Goal: Task Accomplishment & Management: Manage account settings

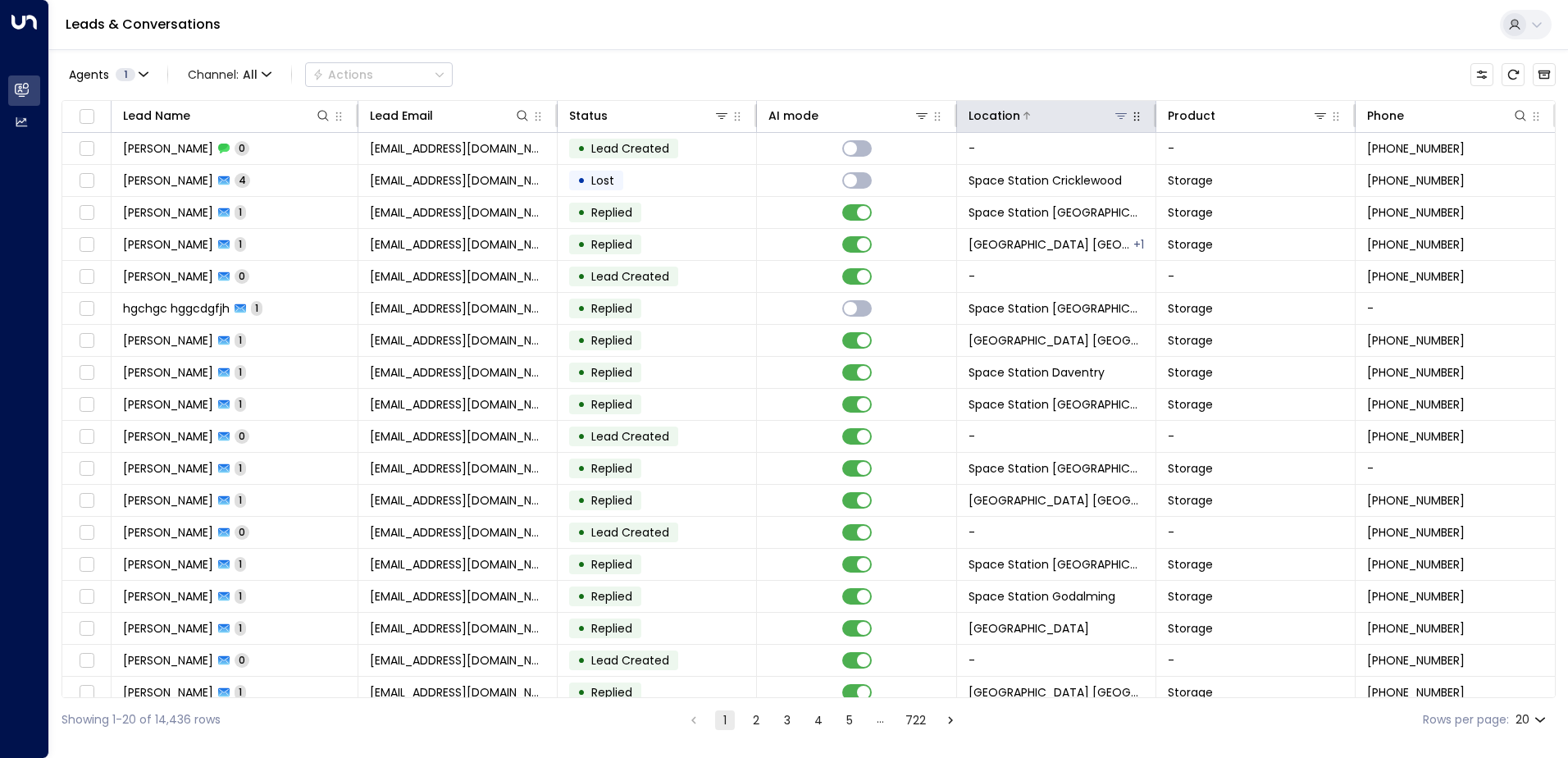
click at [1119, 115] on icon at bounding box center [1120, 116] width 13 height 13
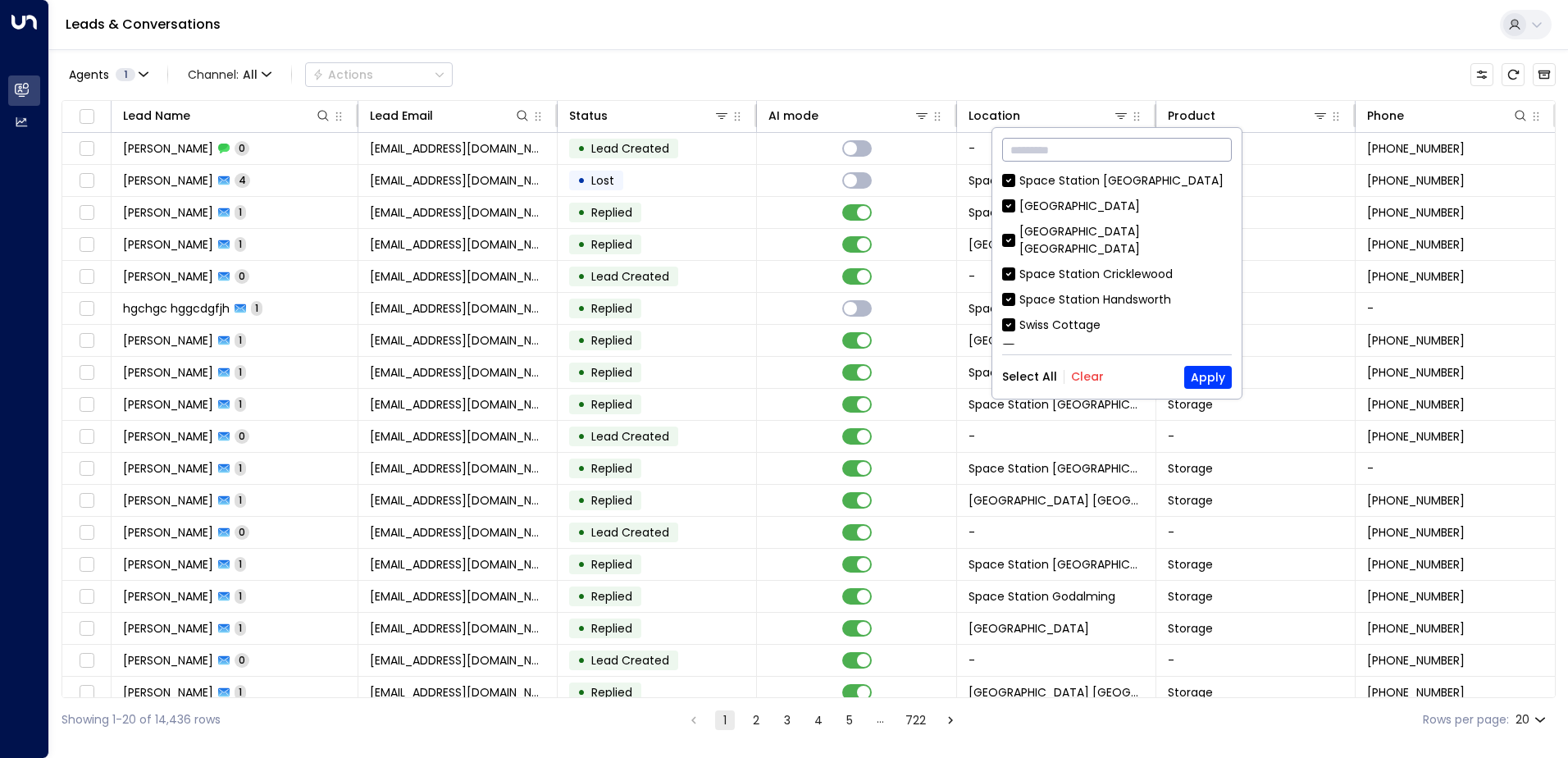
click at [1126, 150] on input "text" at bounding box center [1117, 149] width 230 height 30
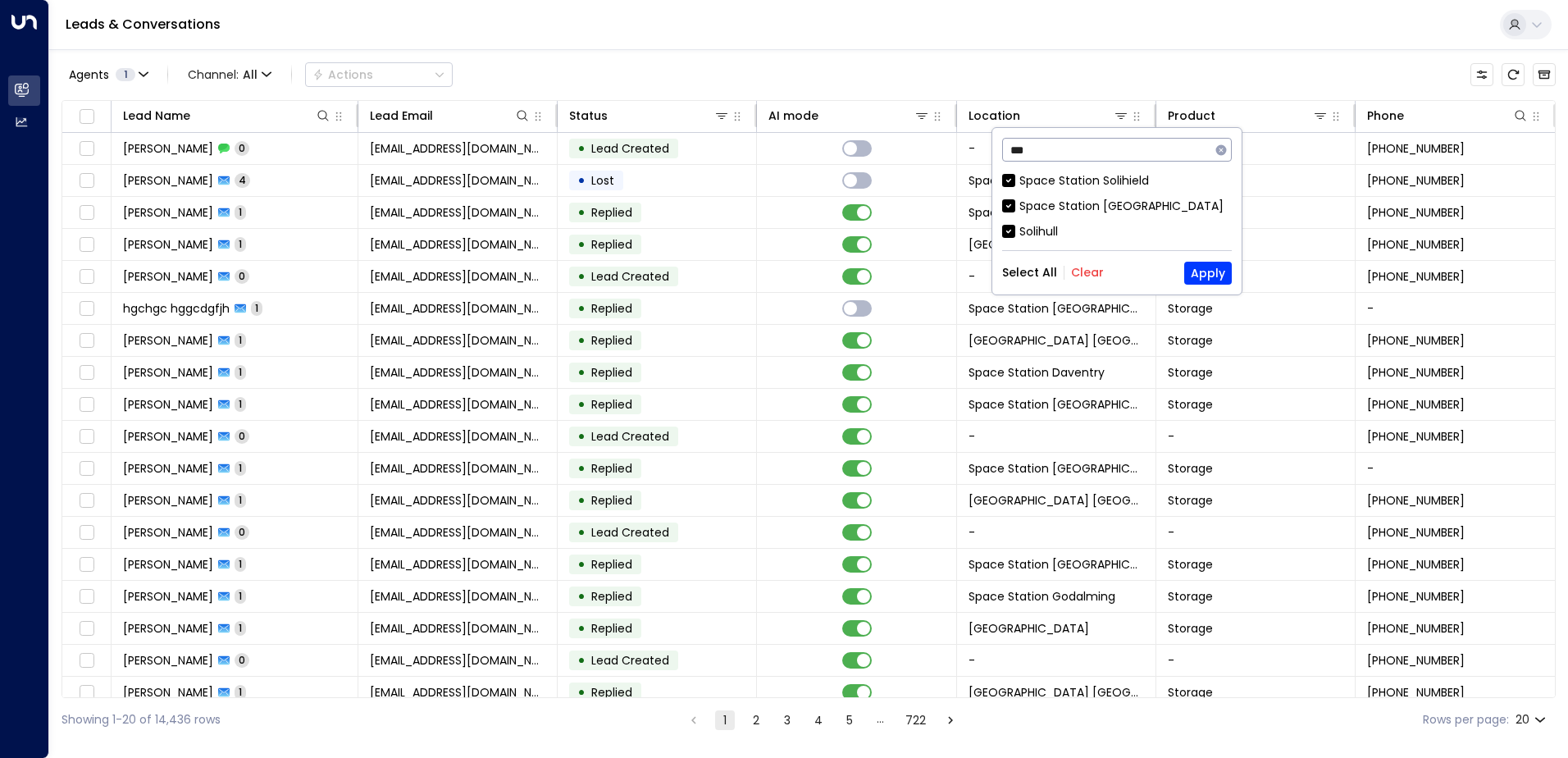
type input "***"
click at [1079, 274] on button "Clear" at bounding box center [1087, 272] width 33 height 13
click at [1106, 211] on div "Space Station [GEOGRAPHIC_DATA]" at bounding box center [1120, 206] width 204 height 17
click at [1206, 267] on button "Apply" at bounding box center [1208, 273] width 47 height 23
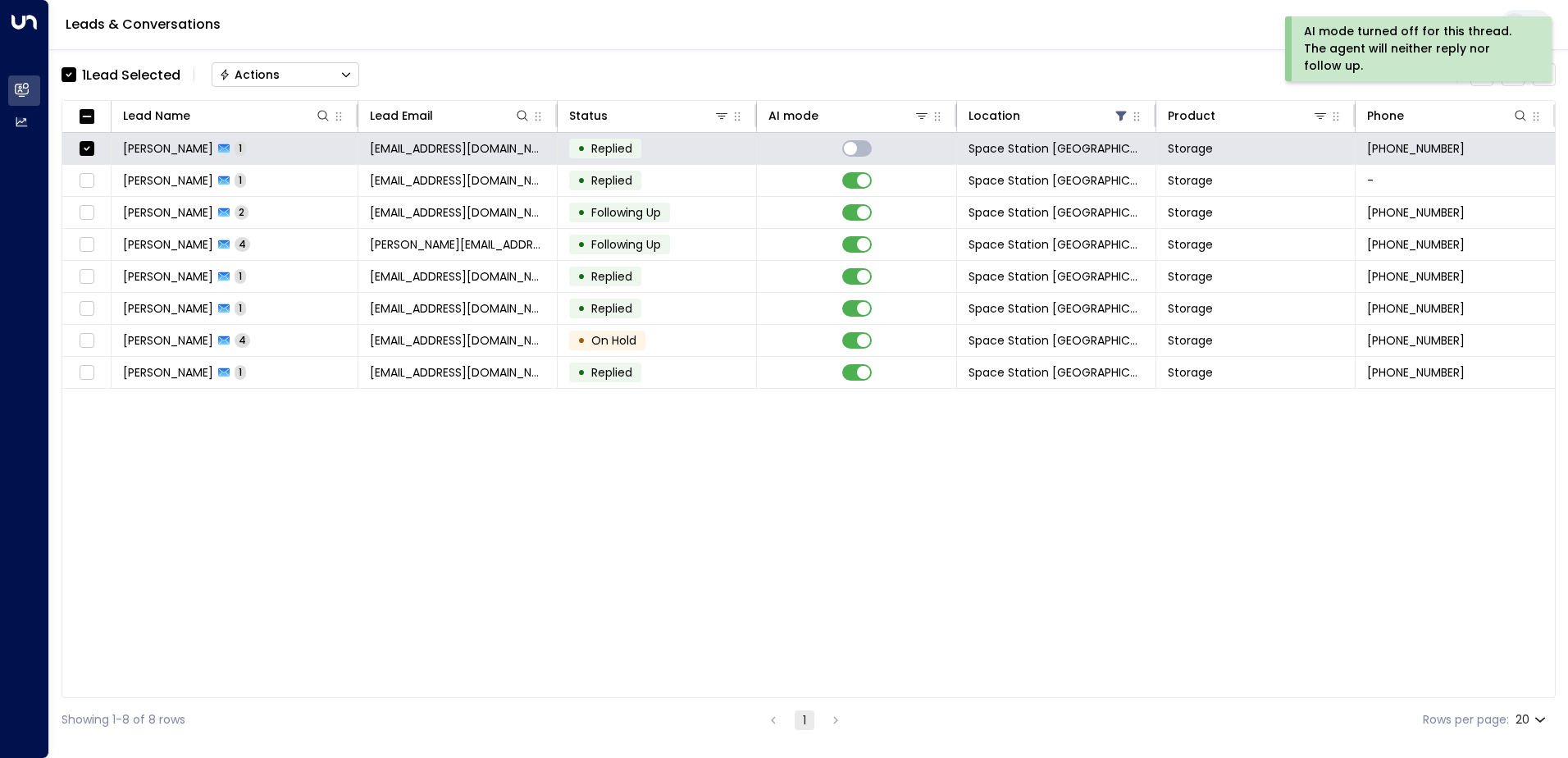
click at [340, 78] on button "Actions" at bounding box center [286, 75] width 148 height 25
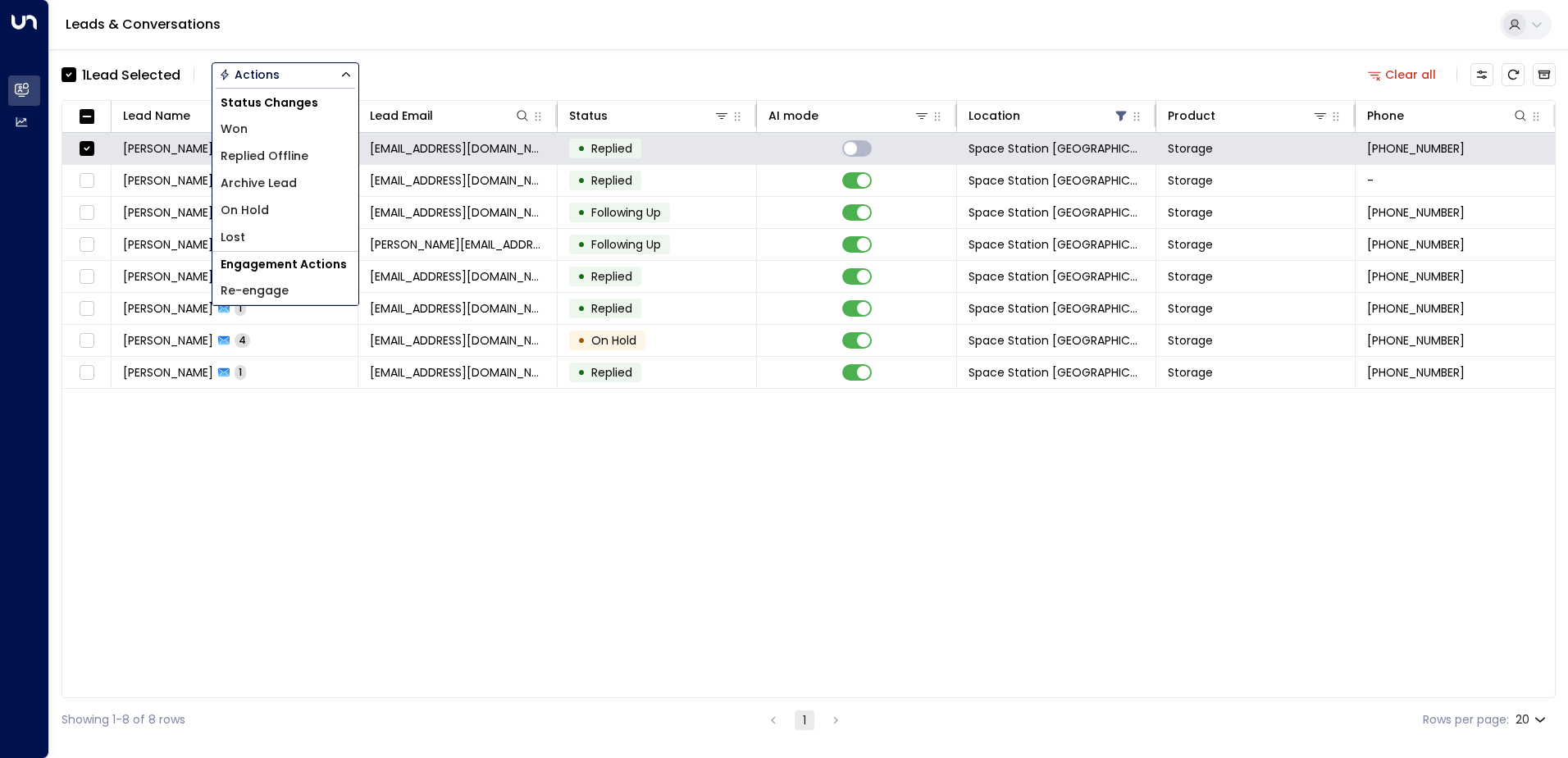
click at [311, 185] on li "Archive Lead" at bounding box center [286, 183] width 146 height 27
